Goal: Entertainment & Leisure: Consume media (video, audio)

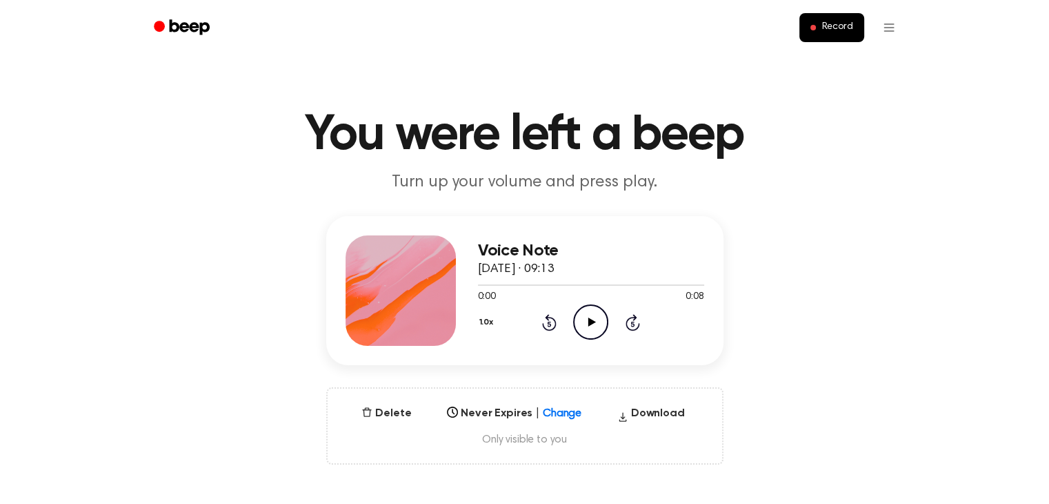
click at [586, 315] on icon "Play Audio" at bounding box center [590, 321] width 35 height 35
click at [588, 316] on icon "Play Audio" at bounding box center [590, 321] width 35 height 35
click at [589, 322] on icon at bounding box center [591, 321] width 6 height 9
